Goal: Find specific page/section: Find specific page/section

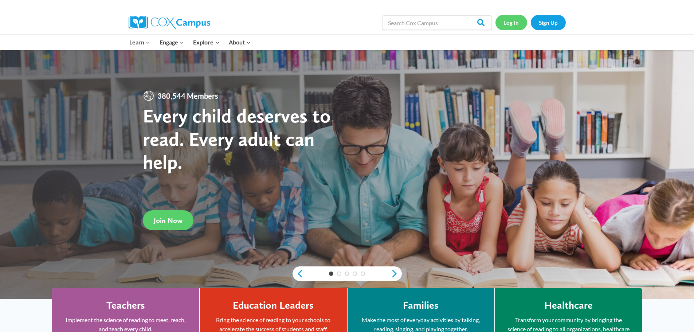
click at [507, 22] on link "Log In" at bounding box center [512, 22] width 32 height 15
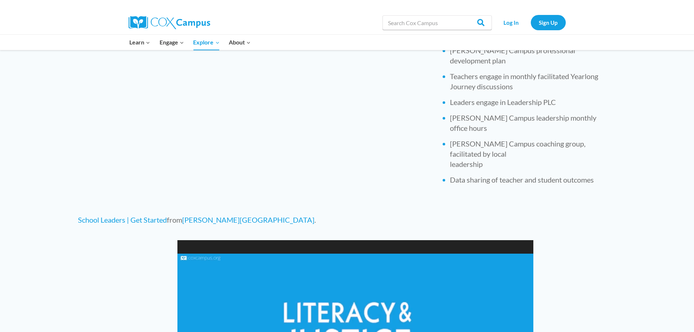
scroll to position [35, 0]
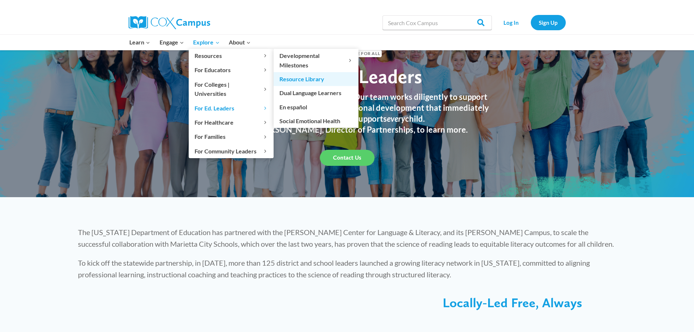
click at [288, 75] on link "Resource Library" at bounding box center [316, 79] width 85 height 14
